Goal: Transaction & Acquisition: Purchase product/service

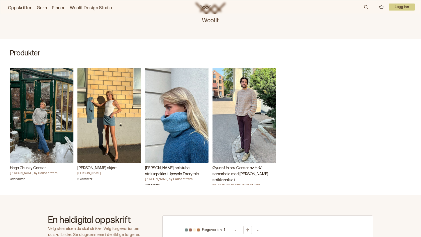
scroll to position [115, 0]
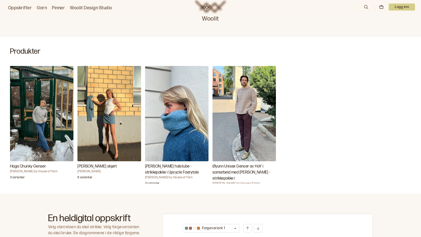
click at [179, 123] on img "Rubina halstube - strikkepakke i Upcycle Faerytale" at bounding box center [176, 113] width 63 height 95
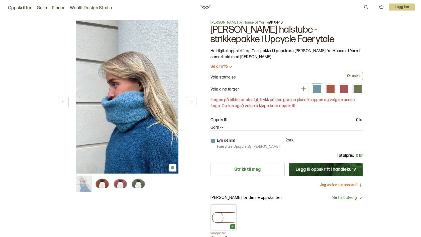
click at [192, 101] on icon at bounding box center [191, 102] width 4 height 4
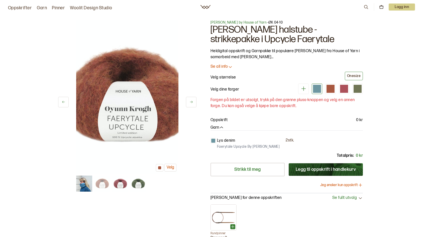
click at [192, 101] on icon at bounding box center [191, 102] width 4 height 4
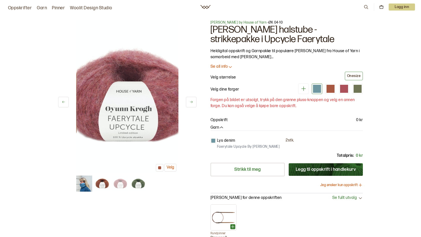
click at [192, 101] on icon at bounding box center [191, 102] width 4 height 4
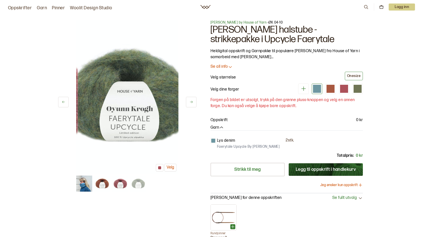
click at [192, 101] on icon at bounding box center [191, 102] width 4 height 4
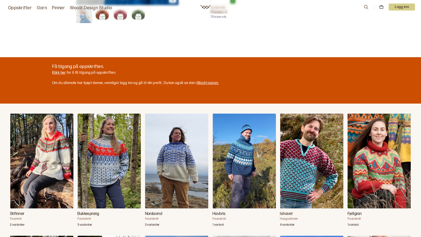
scroll to position [227, 0]
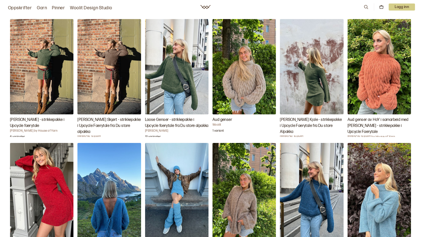
scroll to position [496, 0]
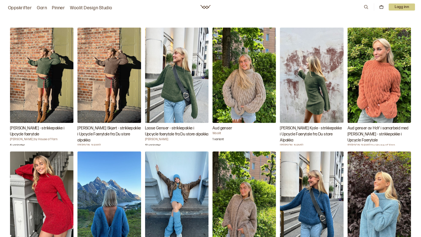
click at [185, 62] on img "Loose Genser - strikkepakke i Upcycle faerytale fra Du store alpakka" at bounding box center [176, 75] width 63 height 95
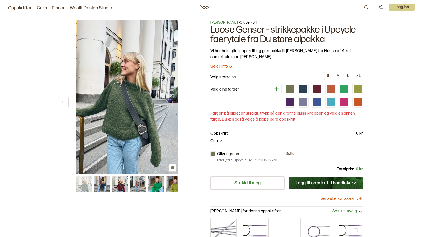
click at [188, 101] on button at bounding box center [191, 102] width 11 height 11
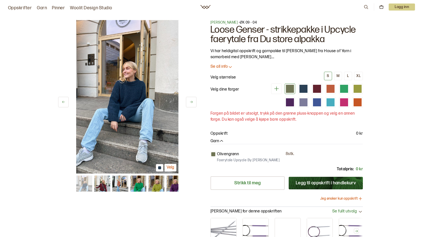
click at [188, 101] on button at bounding box center [191, 102] width 11 height 11
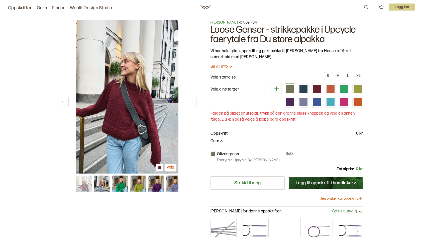
click at [188, 101] on button at bounding box center [191, 102] width 11 height 11
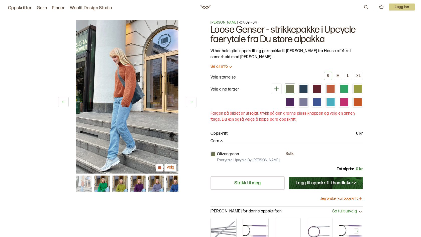
click at [188, 101] on button at bounding box center [191, 102] width 11 height 11
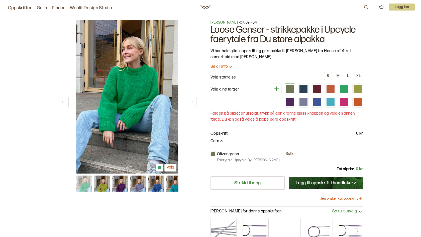
click at [188, 101] on button at bounding box center [191, 102] width 11 height 11
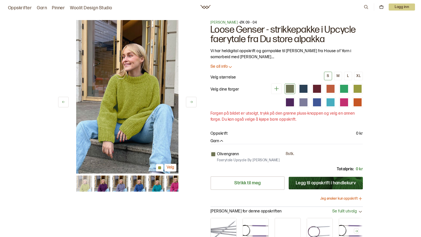
click at [188, 101] on button at bounding box center [191, 102] width 11 height 11
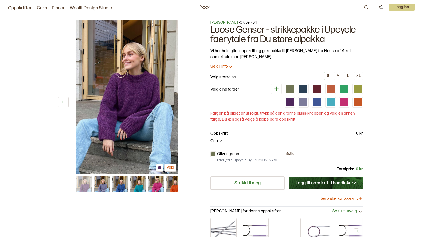
click at [188, 101] on button at bounding box center [191, 102] width 11 height 11
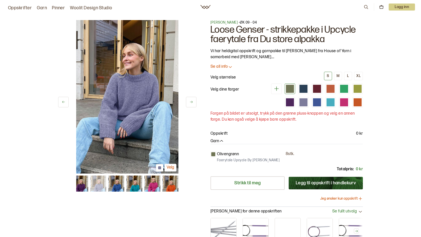
click at [188, 101] on button at bounding box center [191, 102] width 11 height 11
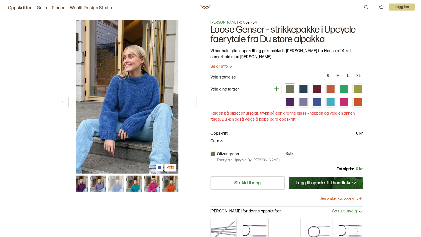
click at [190, 101] on icon at bounding box center [191, 102] width 4 height 4
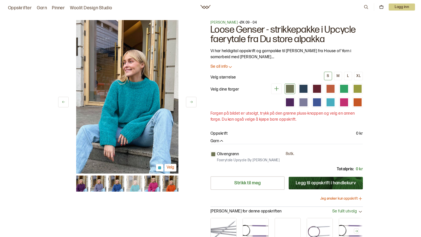
click at [190, 101] on icon at bounding box center [191, 102] width 4 height 4
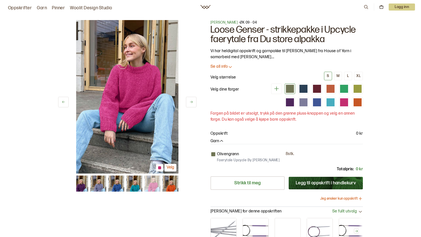
click at [190, 100] on icon at bounding box center [191, 102] width 4 height 4
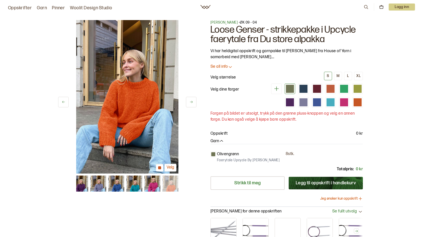
click at [189, 101] on button at bounding box center [191, 102] width 11 height 11
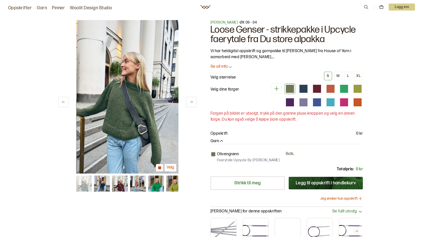
click at [189, 101] on button at bounding box center [191, 102] width 11 height 11
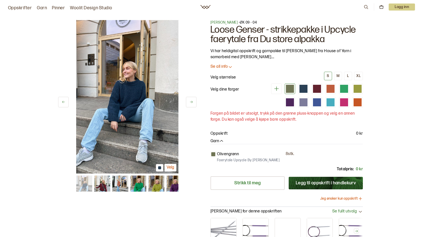
click at [62, 103] on icon at bounding box center [64, 102] width 4 height 4
